Goal: Find specific page/section

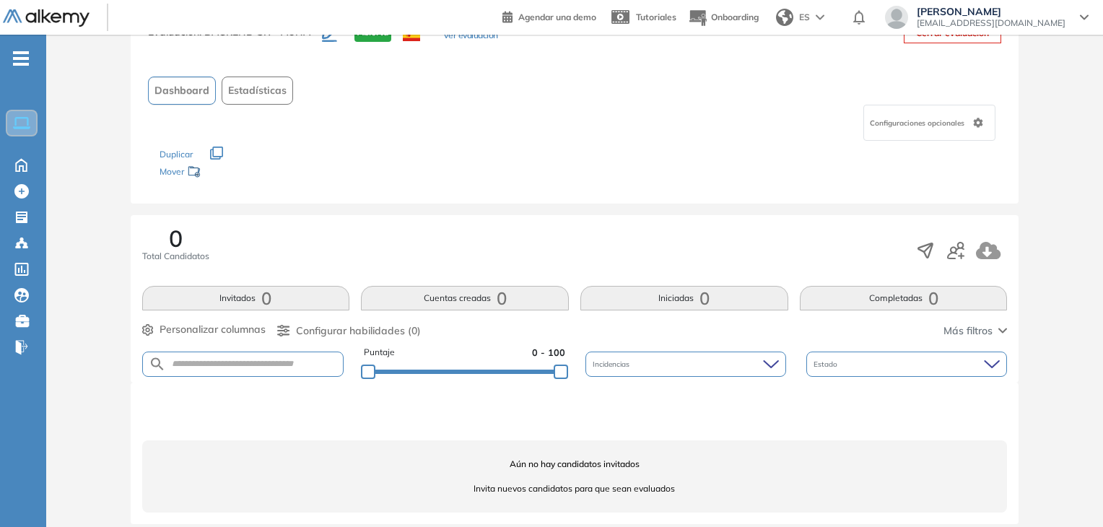
scroll to position [71, 0]
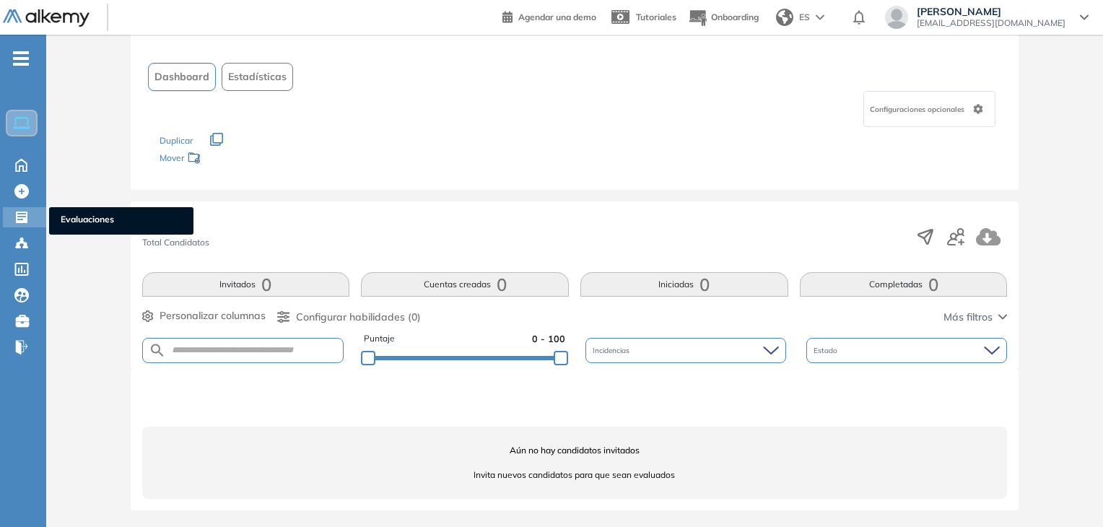
click at [28, 220] on icon at bounding box center [21, 217] width 14 height 14
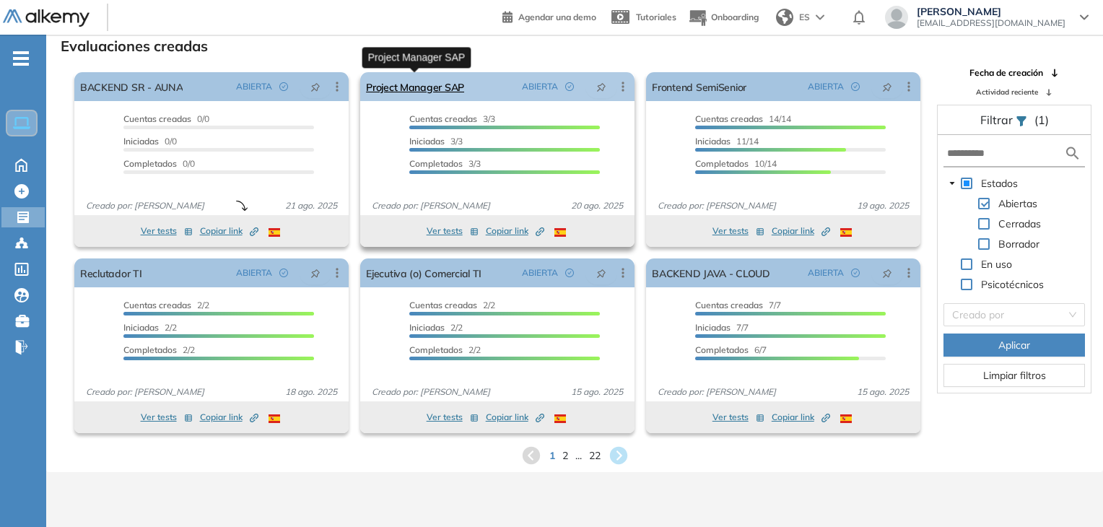
click at [424, 84] on link "Project Manager SAP" at bounding box center [415, 86] width 98 height 29
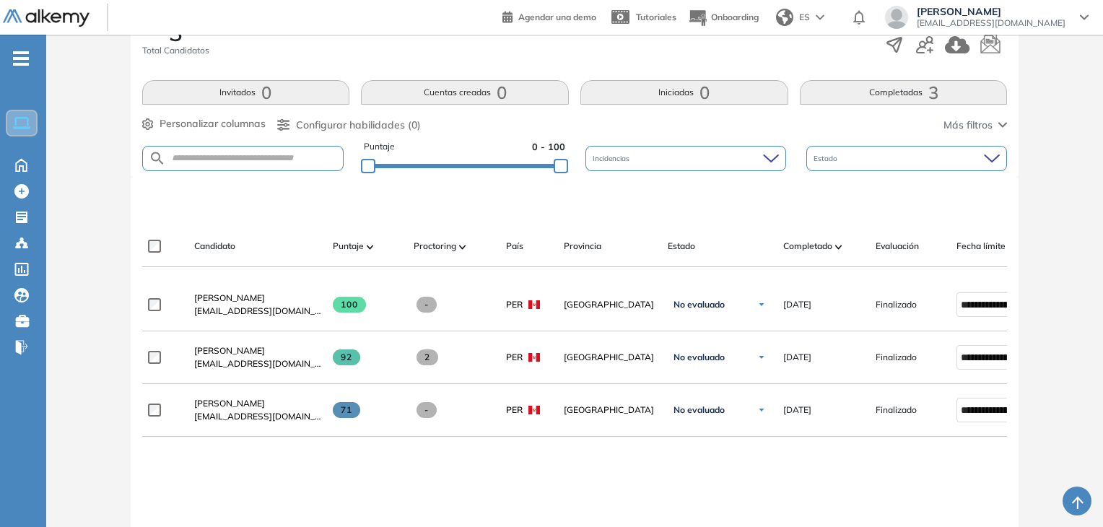
scroll to position [289, 0]
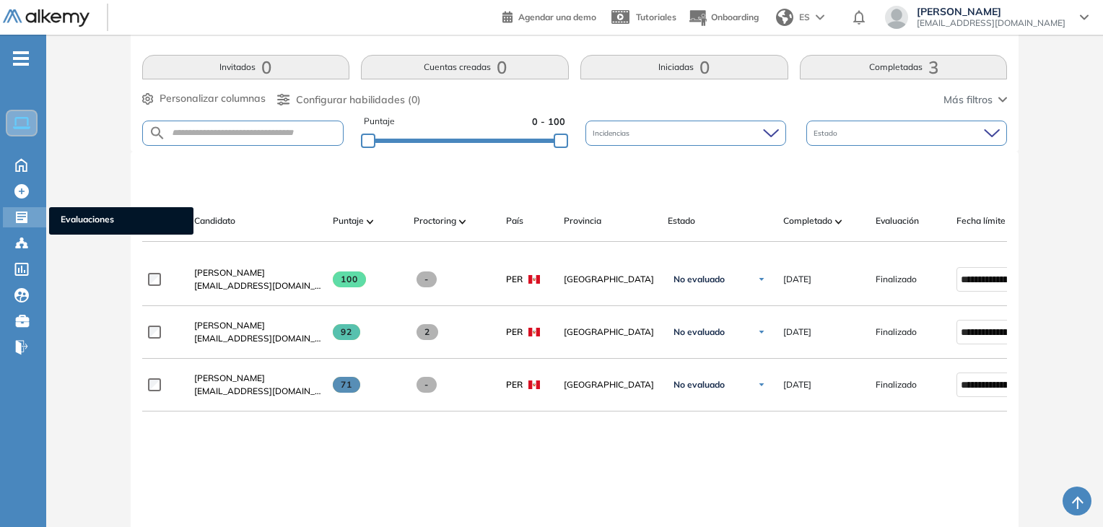
click at [24, 219] on icon at bounding box center [22, 217] width 12 height 12
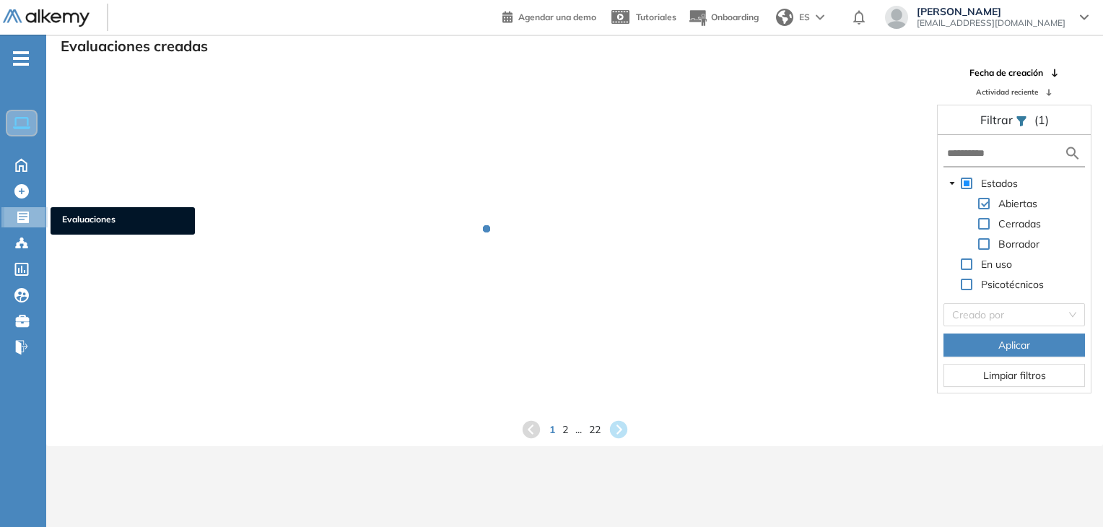
scroll to position [35, 0]
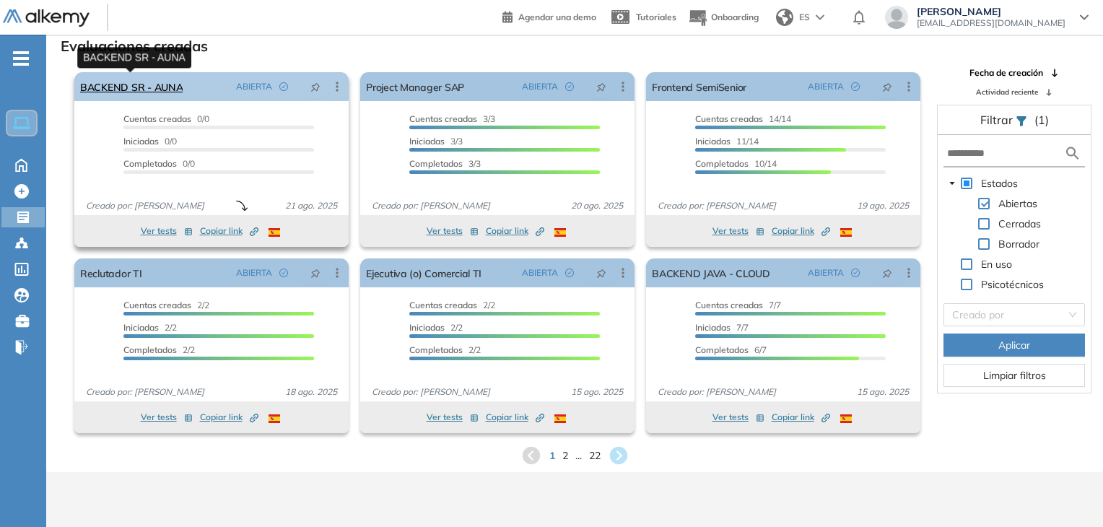
click at [118, 88] on link "BACKEND SR - AUNA" at bounding box center [131, 86] width 102 height 29
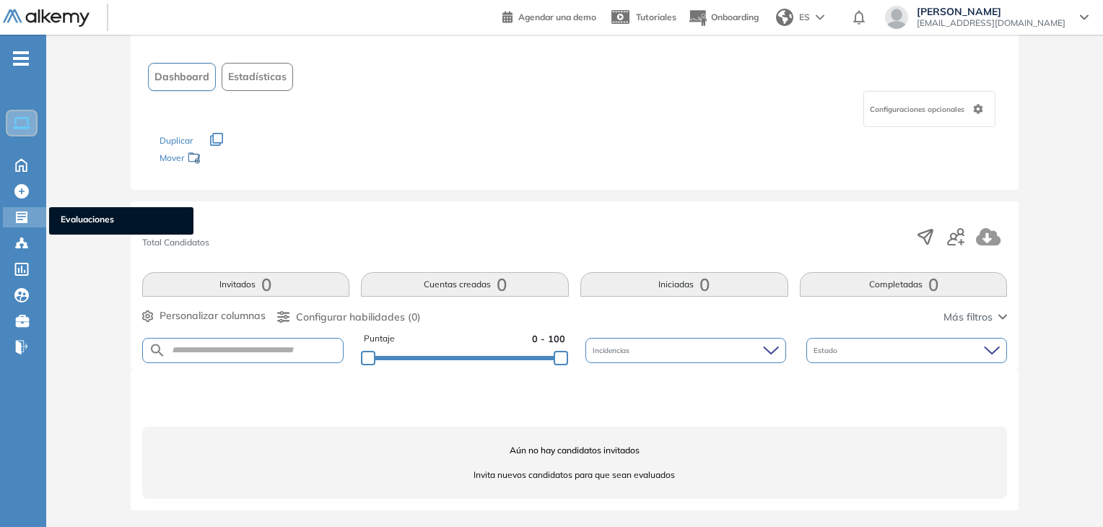
click at [20, 224] on div "Evaluaciones Evaluaciones" at bounding box center [24, 217] width 43 height 20
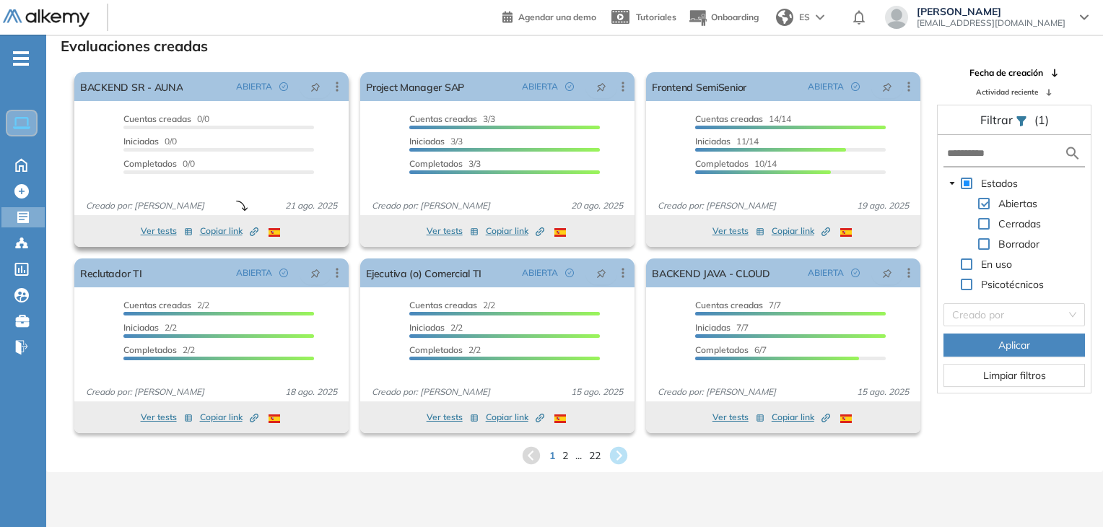
click at [222, 229] on span "Copiar link Created by potrace 1.16, written by [PERSON_NAME] [DATE]-[DATE]" at bounding box center [229, 230] width 58 height 13
